Goal: Information Seeking & Learning: Learn about a topic

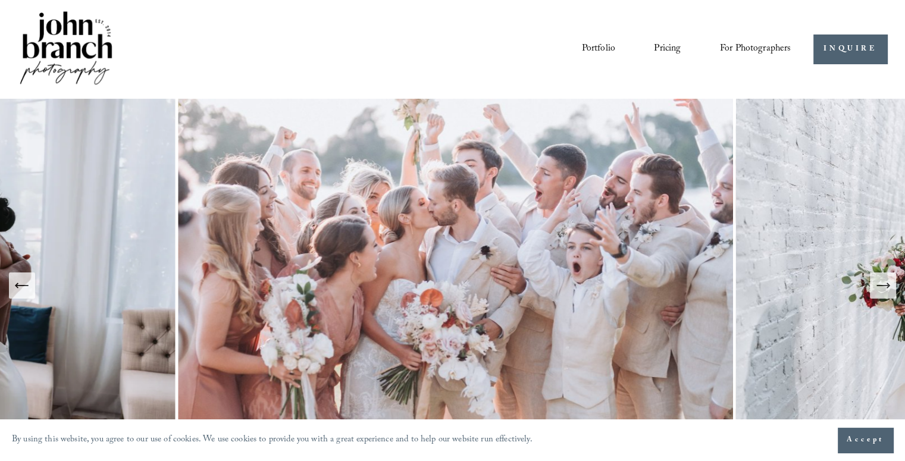
click at [595, 46] on link "Portfolio" at bounding box center [597, 49] width 33 height 20
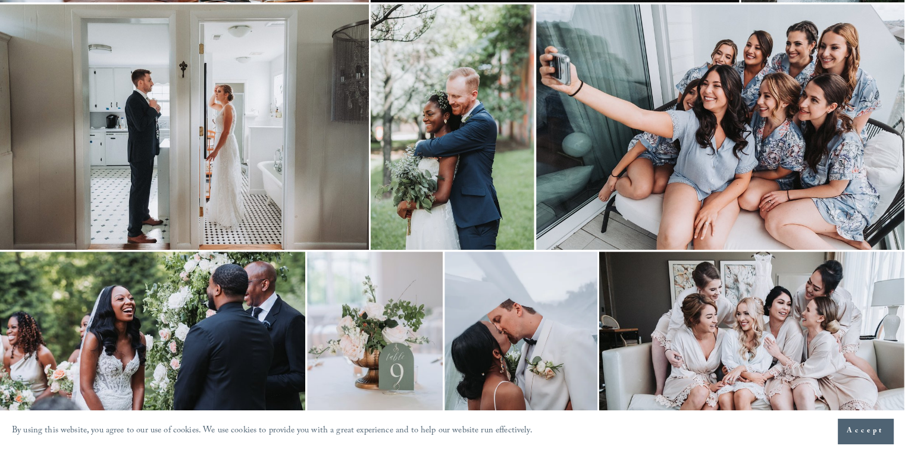
scroll to position [595, 0]
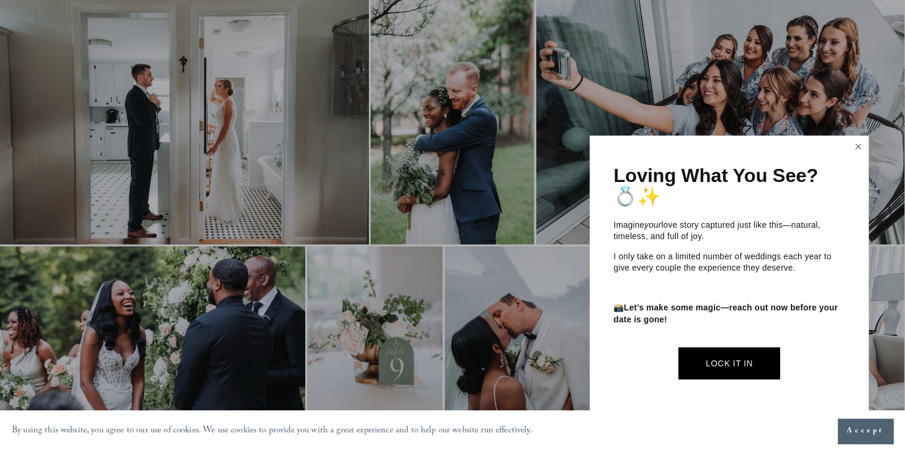
click at [855, 142] on link "Close" at bounding box center [859, 146] width 18 height 19
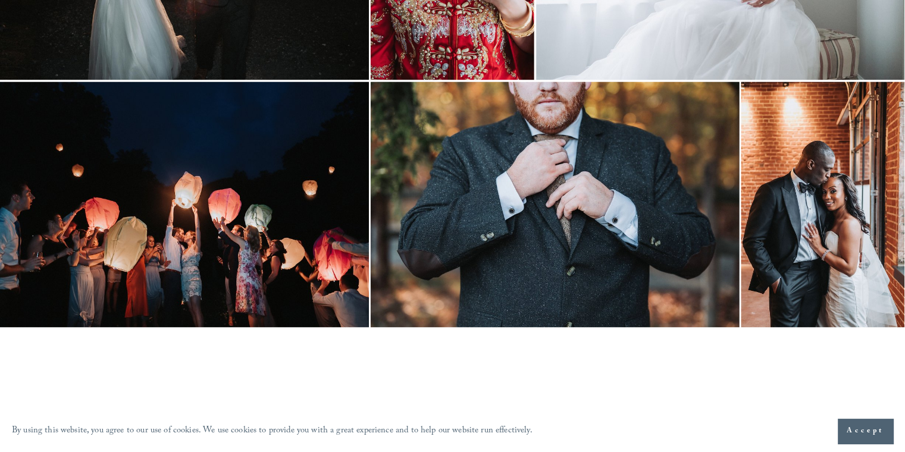
scroll to position [1904, 0]
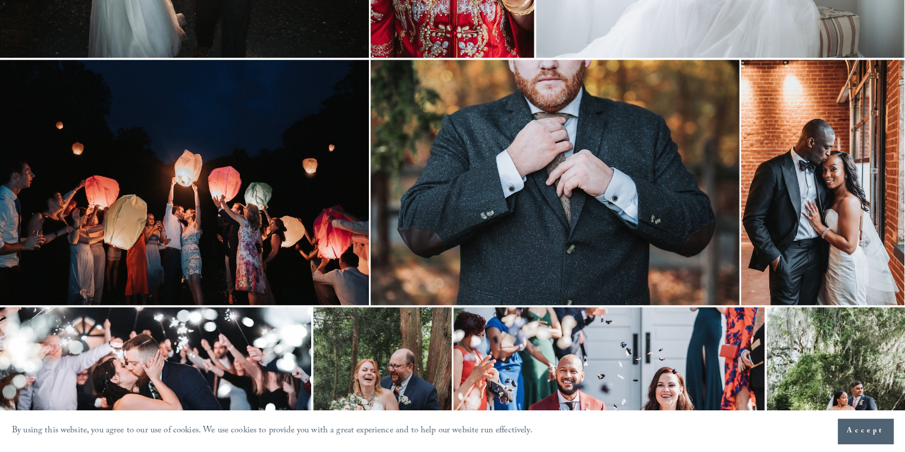
click at [642, 238] on img at bounding box center [555, 182] width 369 height 246
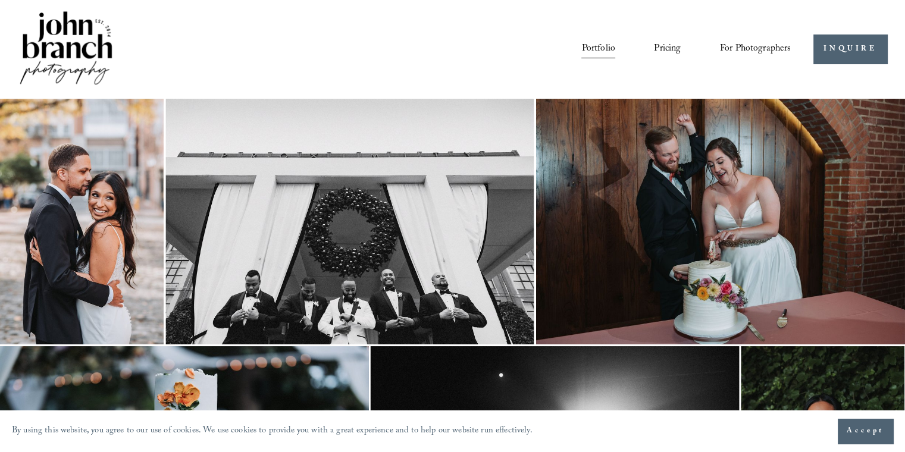
click at [0, 0] on span "Education" at bounding box center [0, 0] width 0 height 0
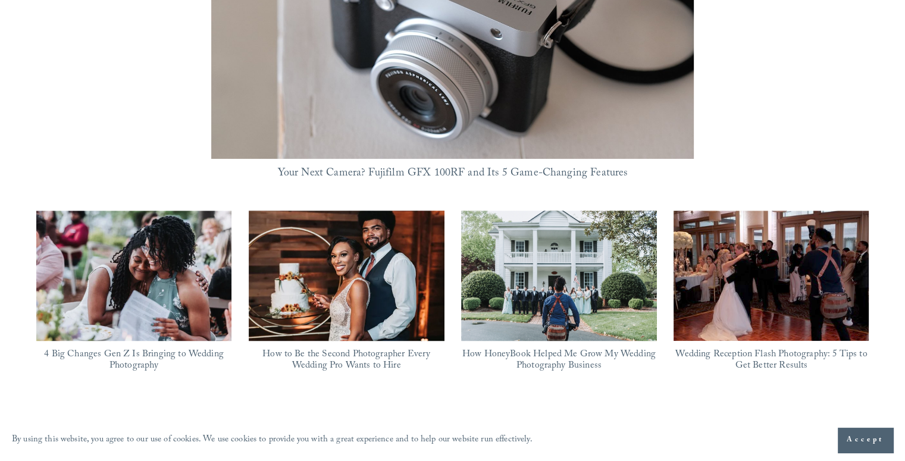
scroll to position [952, 0]
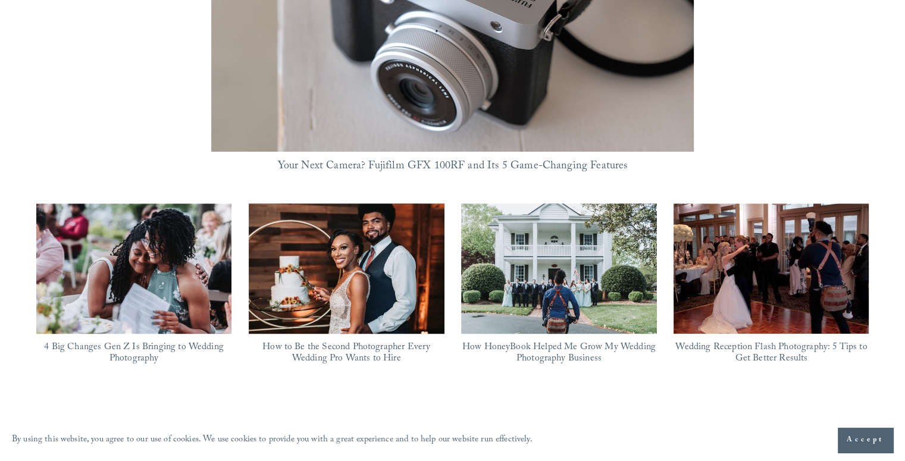
click at [331, 223] on img at bounding box center [347, 269] width 196 height 146
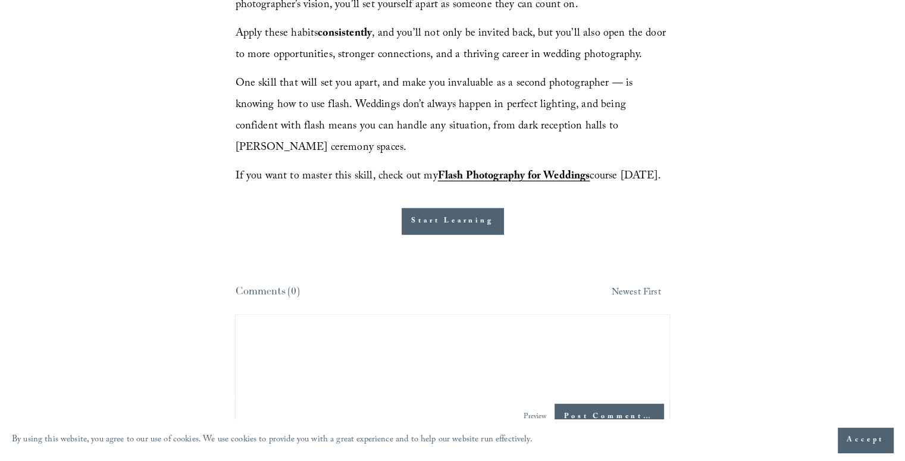
scroll to position [3034, 0]
